Goal: Information Seeking & Learning: Learn about a topic

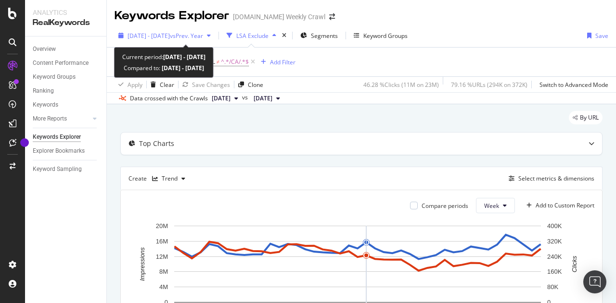
click at [214, 30] on div "[DATE] - [DATE] vs Prev. Year" at bounding box center [164, 35] width 100 height 14
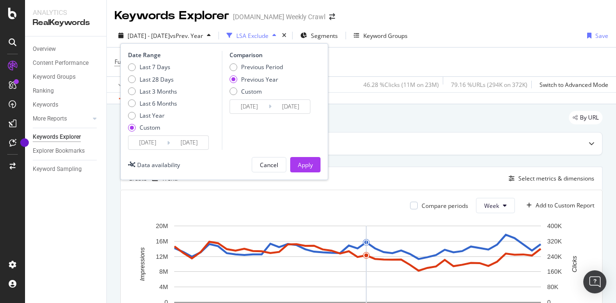
click at [155, 144] on input "[DATE]" at bounding box center [147, 142] width 38 height 13
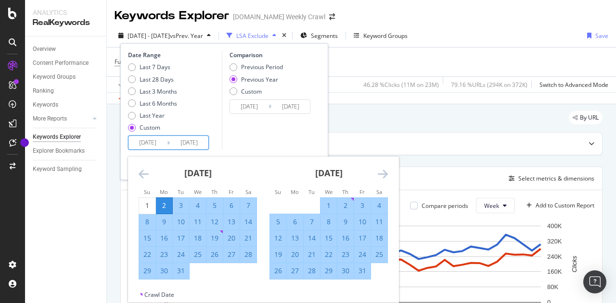
click at [143, 174] on icon "Move backward to switch to the previous month." at bounding box center [143, 174] width 10 height 12
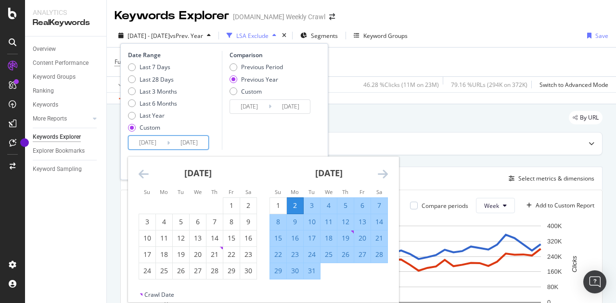
click at [143, 174] on icon "Move backward to switch to the previous month." at bounding box center [143, 174] width 10 height 12
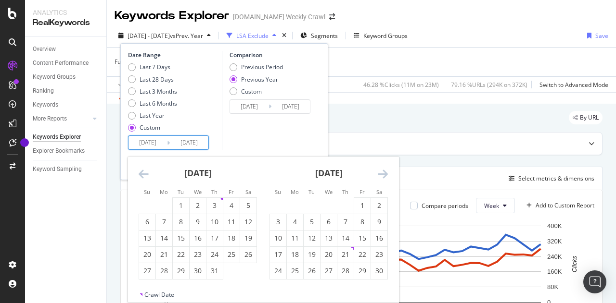
click at [143, 174] on icon "Move backward to switch to the previous month." at bounding box center [143, 174] width 10 height 12
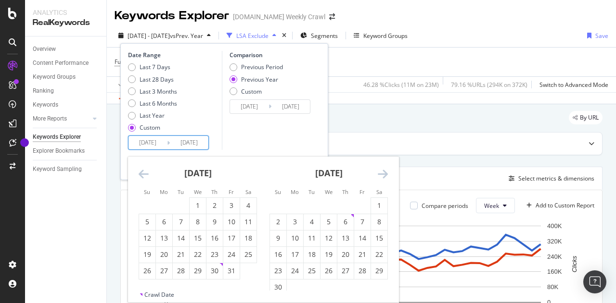
click at [143, 174] on icon "Move backward to switch to the previous month." at bounding box center [143, 174] width 10 height 12
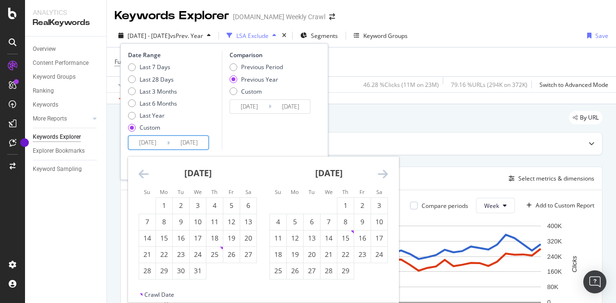
click at [143, 174] on icon "Move backward to switch to the previous month." at bounding box center [143, 174] width 10 height 12
click at [378, 176] on icon "Move forward to switch to the next month." at bounding box center [383, 174] width 10 height 12
click at [381, 171] on icon "Move forward to switch to the next month." at bounding box center [383, 174] width 10 height 12
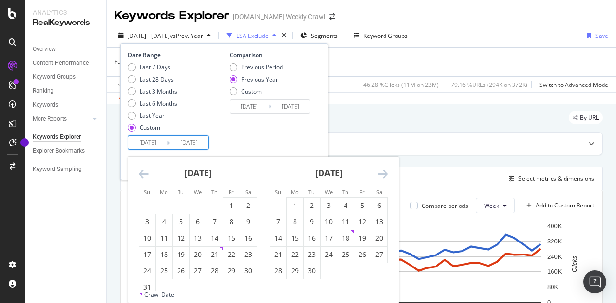
click at [381, 171] on icon "Move forward to switch to the next month." at bounding box center [383, 174] width 10 height 12
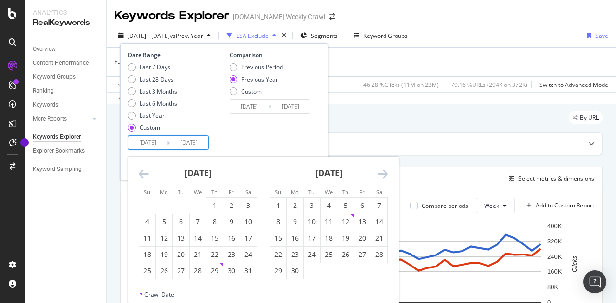
click at [381, 171] on icon "Move forward to switch to the next month." at bounding box center [383, 174] width 10 height 12
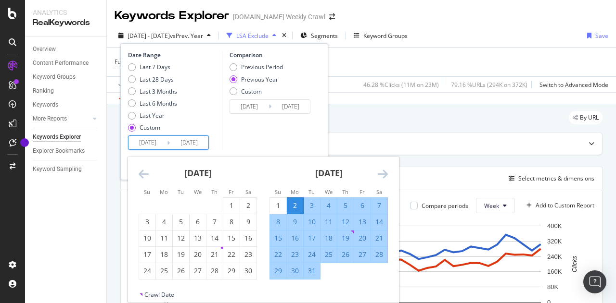
click at [292, 203] on div "2" at bounding box center [295, 206] width 16 height 10
click at [313, 273] on div "31" at bounding box center [311, 271] width 16 height 10
type input "[DATE]"
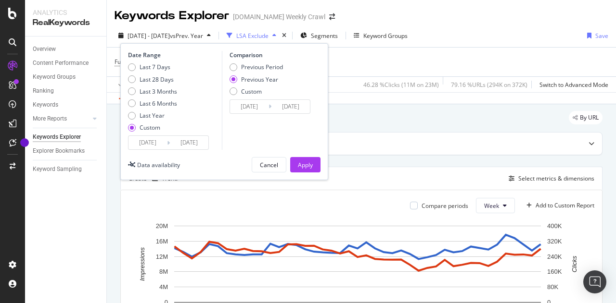
click at [158, 143] on input "[DATE]" at bounding box center [147, 142] width 38 height 13
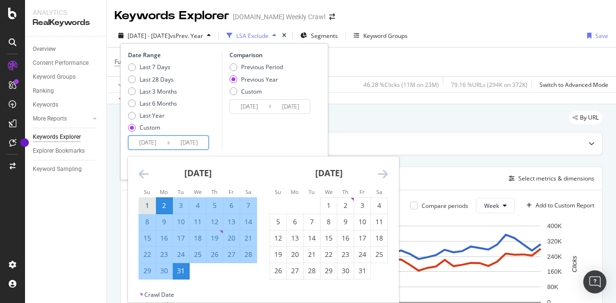
click at [149, 207] on div "1" at bounding box center [147, 206] width 16 height 10
type input "[DATE]"
click at [260, 127] on div "Comparison Previous Period Previous Year Custom [DATE] Navigate forward to inte…" at bounding box center [267, 100] width 91 height 99
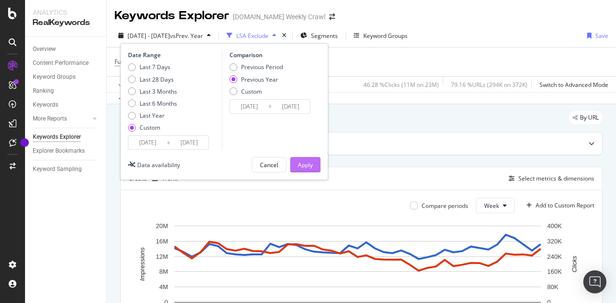
click at [301, 161] on div "Apply" at bounding box center [305, 165] width 15 height 8
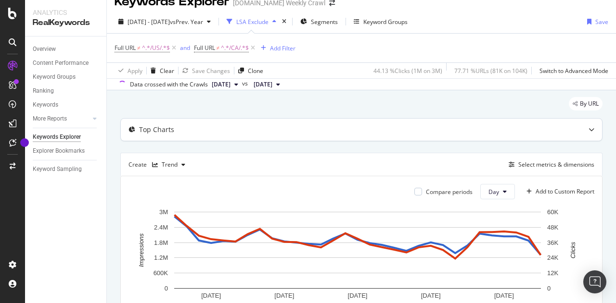
scroll to position [9, 0]
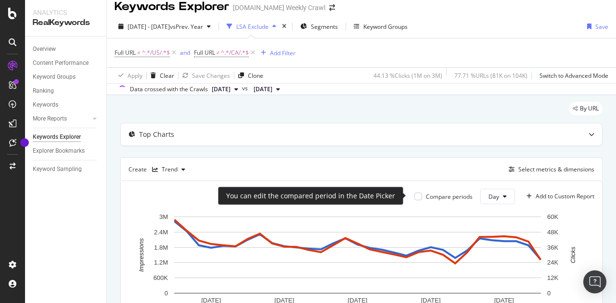
click at [414, 200] on div "Compare periods" at bounding box center [443, 197] width 58 height 8
click at [415, 198] on div "Compare periods" at bounding box center [443, 197] width 58 height 8
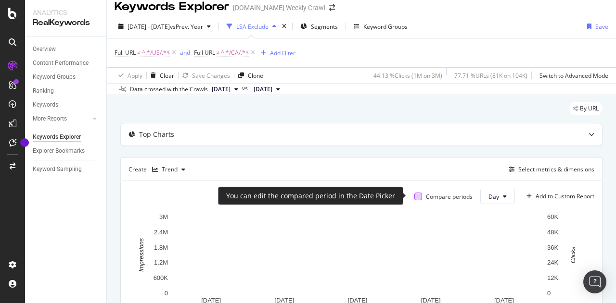
click at [414, 199] on div at bounding box center [418, 197] width 8 height 8
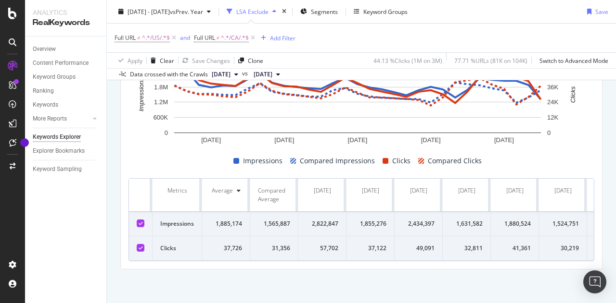
scroll to position [80, 0]
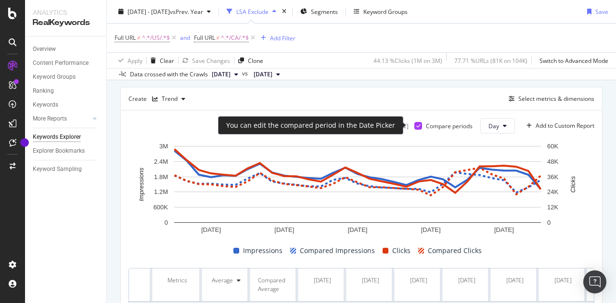
click at [416, 125] on icon at bounding box center [418, 126] width 4 height 5
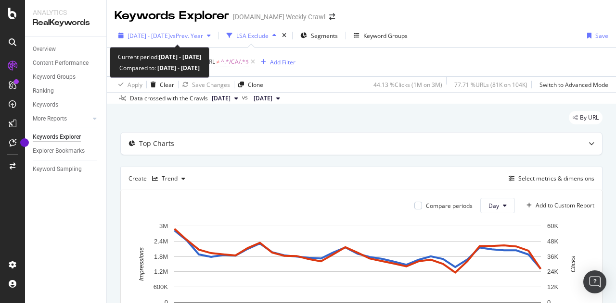
click at [209, 40] on div "[DATE] - [DATE] vs Prev. Year" at bounding box center [164, 35] width 100 height 14
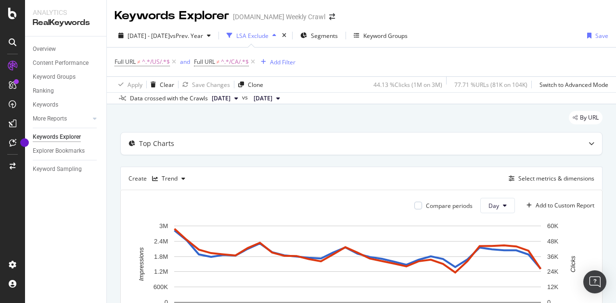
click at [382, 67] on div "Full URL ≠ ^.*/US/.*$ and Full URL ≠ ^.*/CA/.*$ Add Filter" at bounding box center [360, 62] width 493 height 29
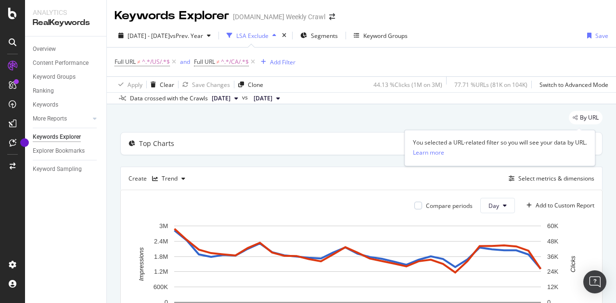
click at [579, 115] on span "By URL" at bounding box center [588, 118] width 19 height 6
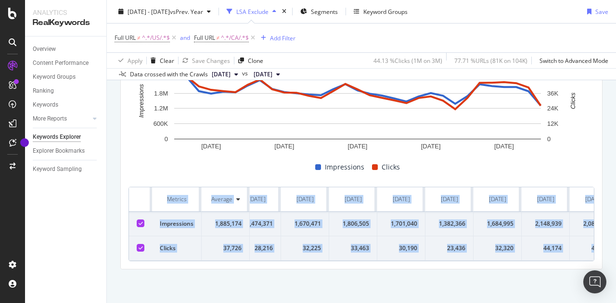
scroll to position [0, 1154]
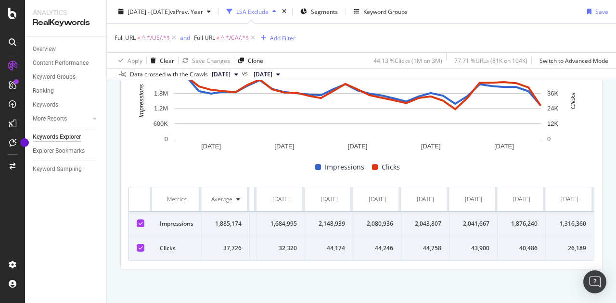
drag, startPoint x: 161, startPoint y: 180, endPoint x: 611, endPoint y: 254, distance: 456.3
click at [611, 254] on div "Keywords Explorer [DOMAIN_NAME] Weekly Crawl [DATE] - [DATE] vs Prev. Year LSA …" at bounding box center [361, 151] width 509 height 303
copy thead
click at [126, 162] on div "Impressions Clicks" at bounding box center [358, 168] width 466 height 12
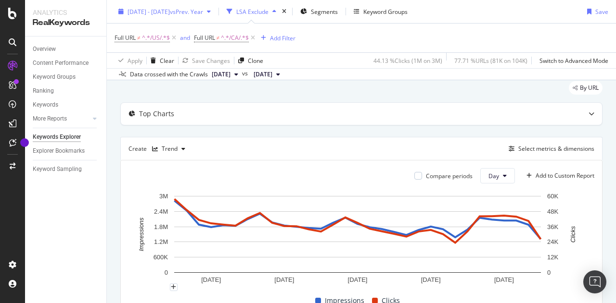
scroll to position [27, 0]
